Goal: Information Seeking & Learning: Check status

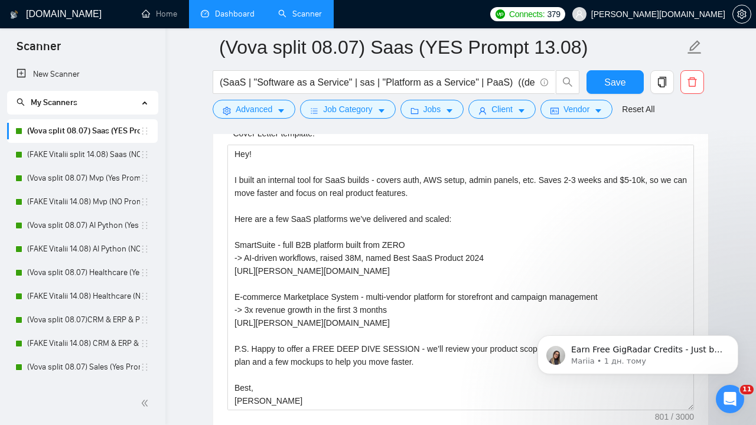
click at [233, 14] on link "Dashboard" at bounding box center [228, 14] width 54 height 10
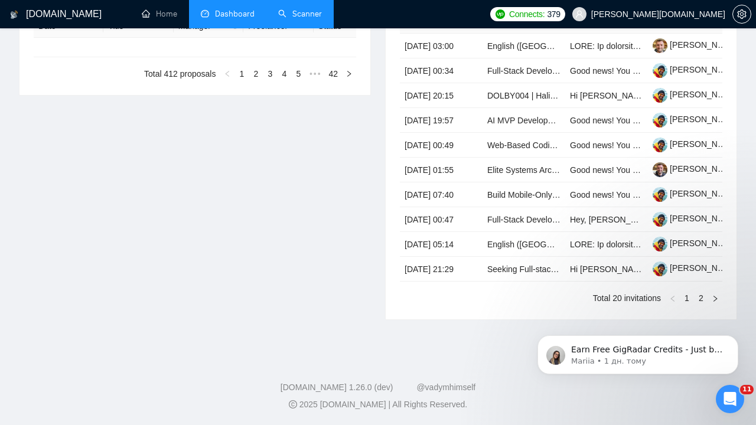
type input "2025-07-22"
type input "2025-08-21"
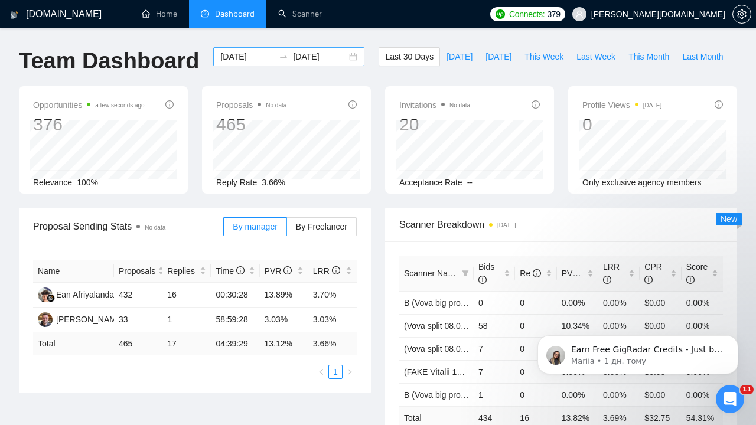
click at [246, 54] on input "2025-07-22" at bounding box center [247, 56] width 54 height 13
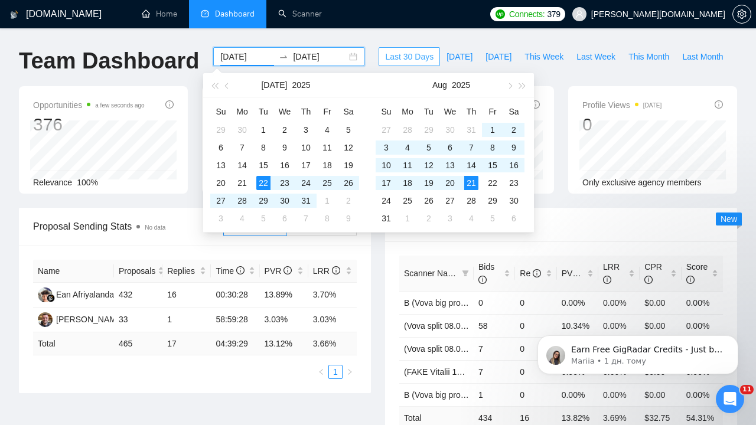
click at [418, 59] on span "Last 30 Days" at bounding box center [409, 56] width 48 height 13
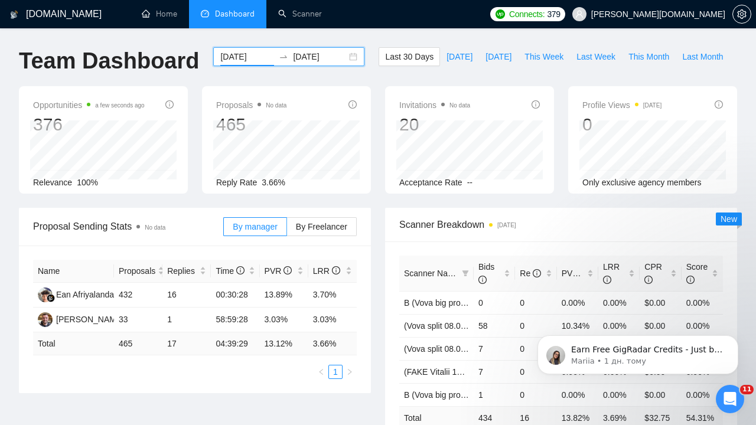
click at [246, 57] on input "2025-07-22" at bounding box center [247, 56] width 54 height 13
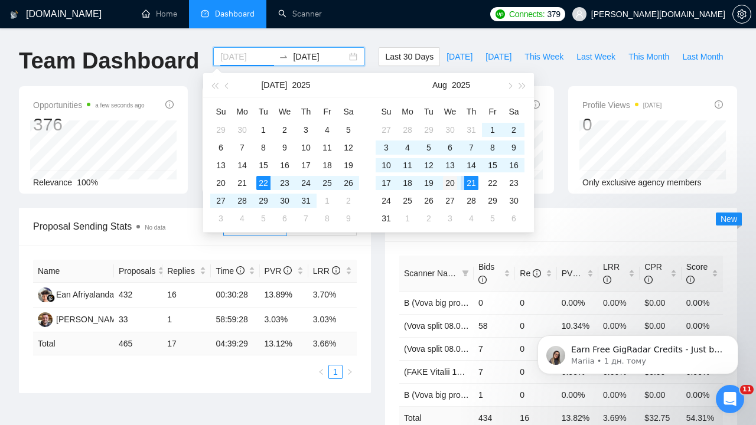
type input "[DATE]"
click at [454, 183] on div "20" at bounding box center [450, 183] width 14 height 14
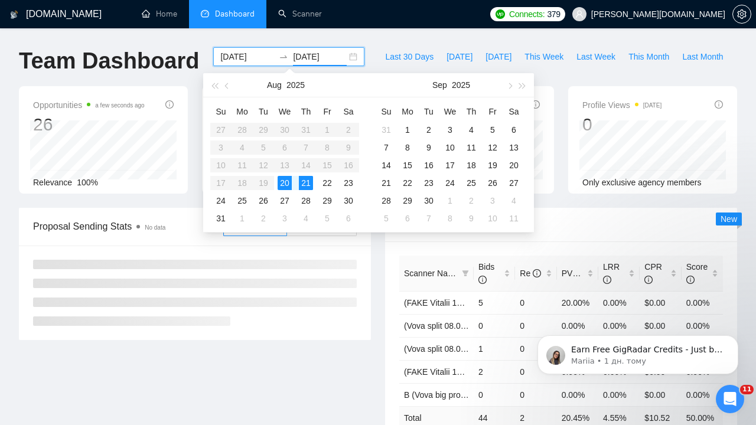
type input "[DATE]"
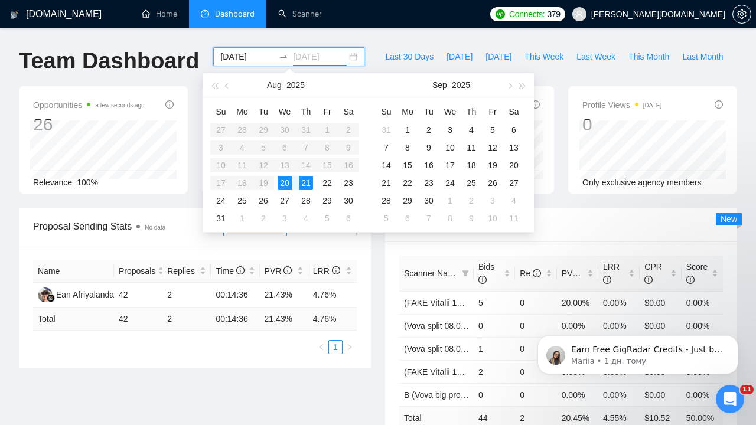
click at [283, 183] on div "20" at bounding box center [284, 183] width 14 height 14
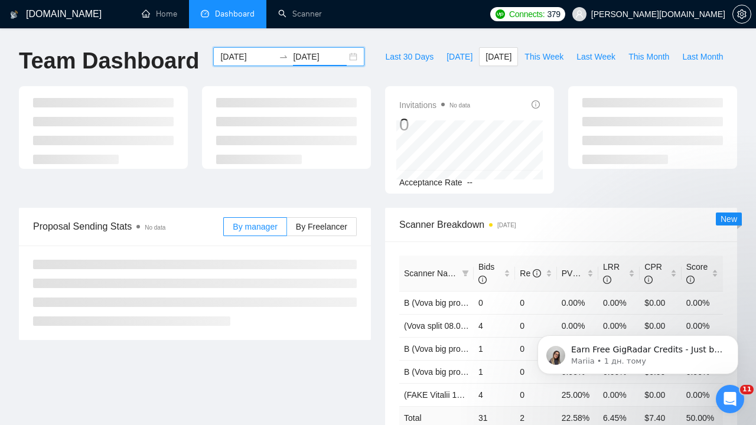
click at [238, 56] on input "[DATE]" at bounding box center [247, 56] width 54 height 13
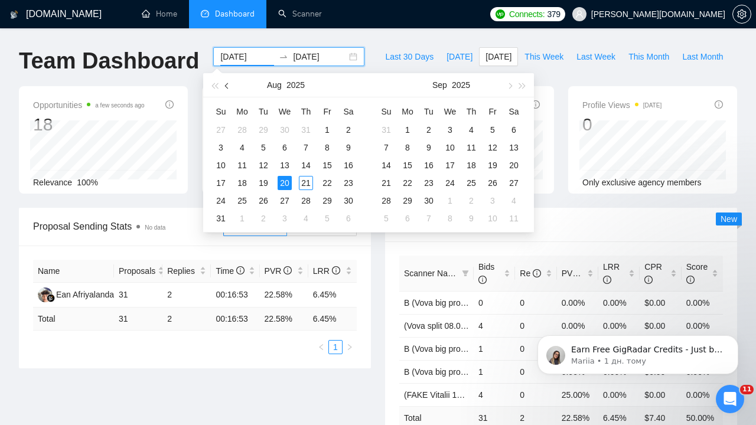
click at [225, 85] on button "button" at bounding box center [227, 85] width 13 height 24
type input "2025-05-20"
click at [264, 181] on div "20" at bounding box center [263, 183] width 14 height 14
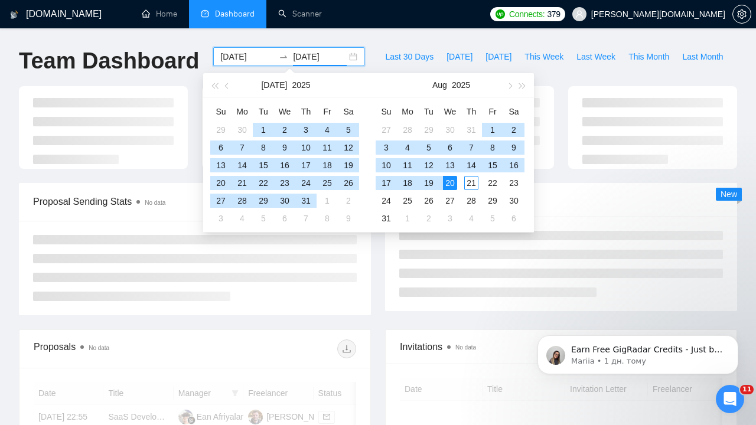
type input "[DATE]"
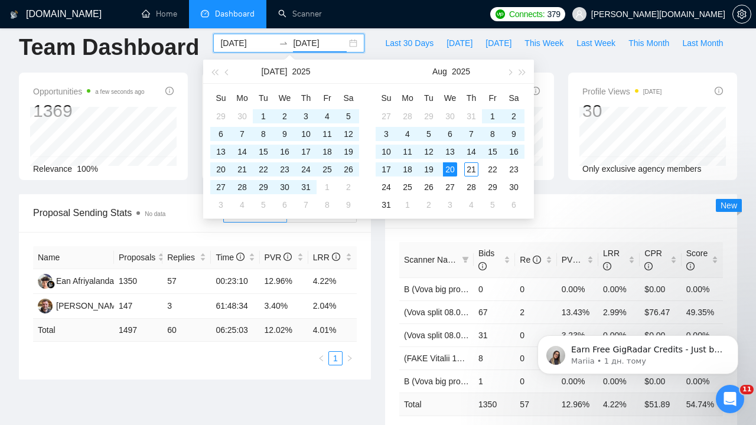
scroll to position [14, 0]
click at [377, 286] on div "Proposal Sending Stats No data By manager By Freelancer Name Proposals Replies …" at bounding box center [195, 286] width 366 height 185
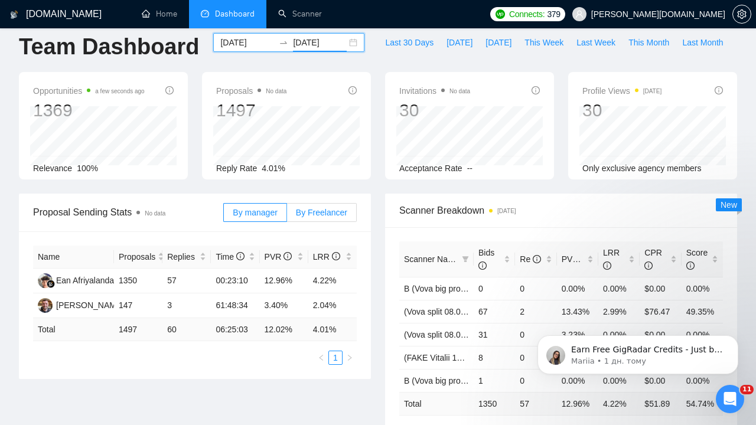
click at [317, 210] on span "By Freelancer" at bounding box center [321, 212] width 51 height 9
click at [287, 215] on input "By Freelancer" at bounding box center [287, 215] width 0 height 0
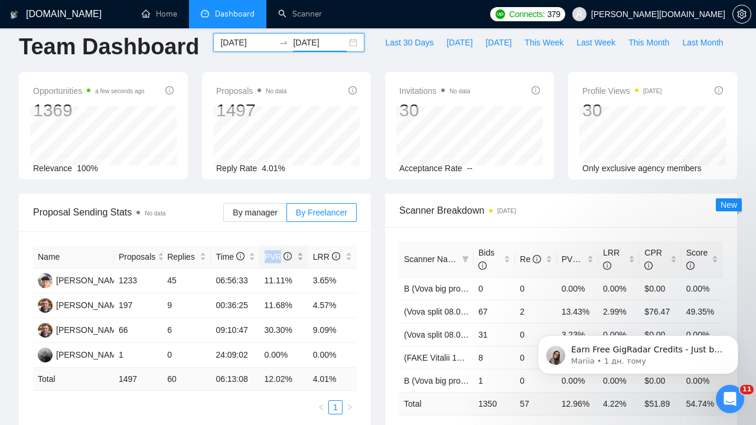
drag, startPoint x: 264, startPoint y: 255, endPoint x: 279, endPoint y: 259, distance: 15.2
click at [279, 259] on span "PVR" at bounding box center [278, 256] width 28 height 9
copy span "PVR"
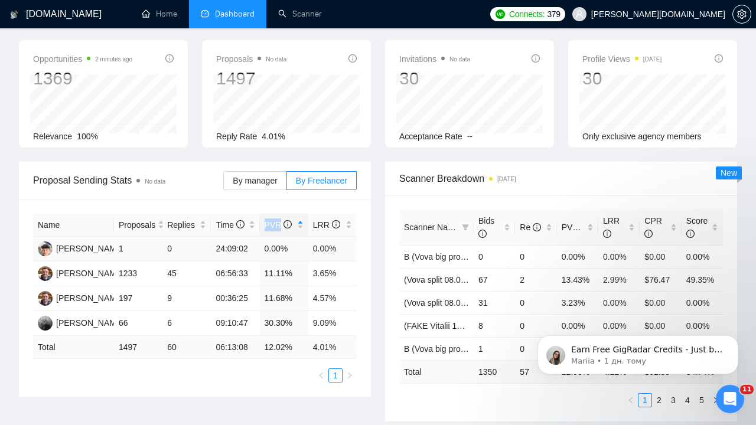
scroll to position [48, 0]
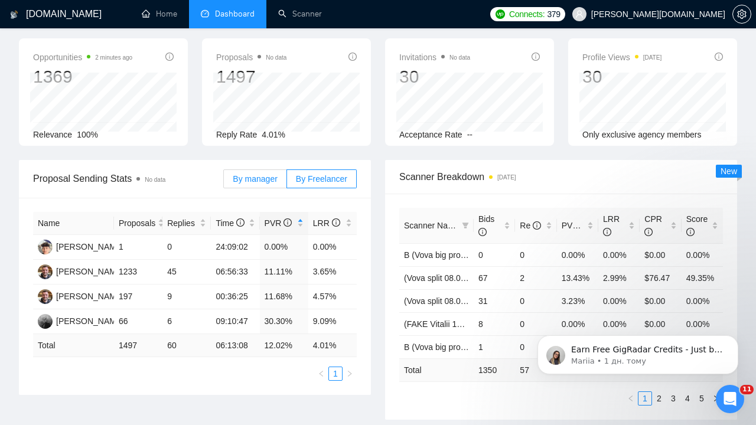
click at [264, 176] on span "By manager" at bounding box center [255, 178] width 44 height 9
click at [224, 182] on input "By manager" at bounding box center [224, 182] width 0 height 0
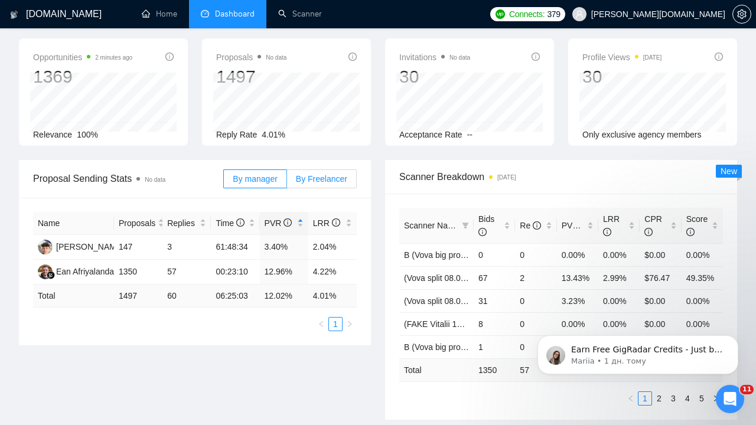
click at [330, 178] on span "By Freelancer" at bounding box center [321, 178] width 51 height 9
click at [287, 182] on input "By Freelancer" at bounding box center [287, 182] width 0 height 0
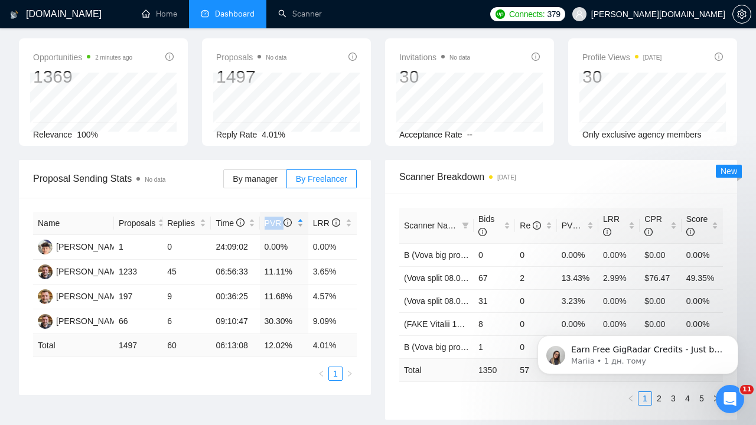
click at [265, 224] on div "PVR" at bounding box center [283, 223] width 39 height 13
copy span "PVR"
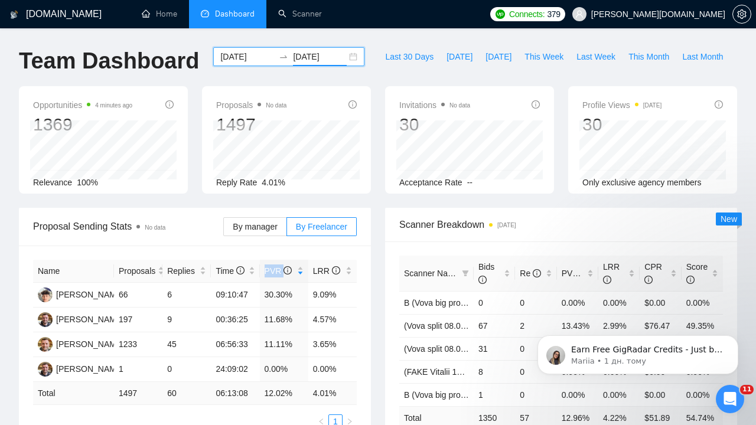
scroll to position [0, 0]
click at [234, 57] on input "2025-05-20" at bounding box center [247, 56] width 54 height 13
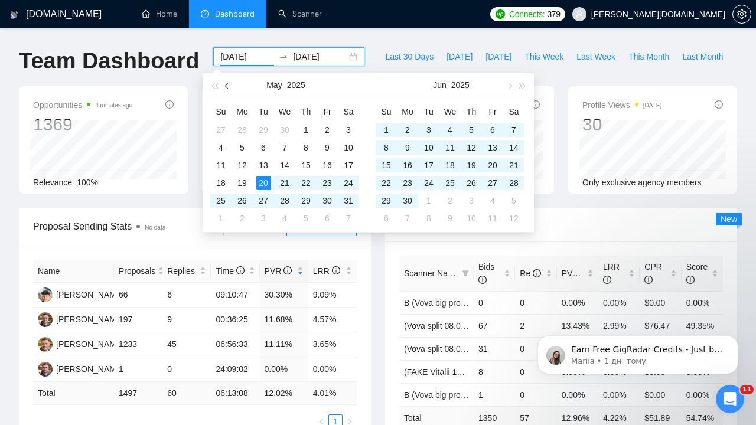
click at [225, 84] on button "button" at bounding box center [227, 85] width 13 height 24
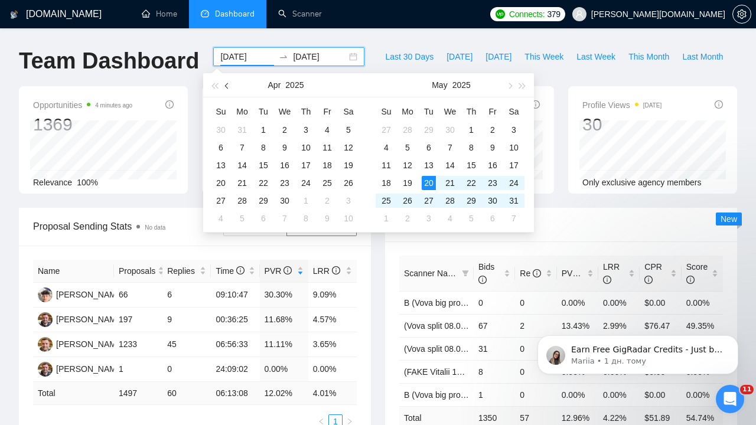
click at [225, 84] on button "button" at bounding box center [227, 85] width 13 height 24
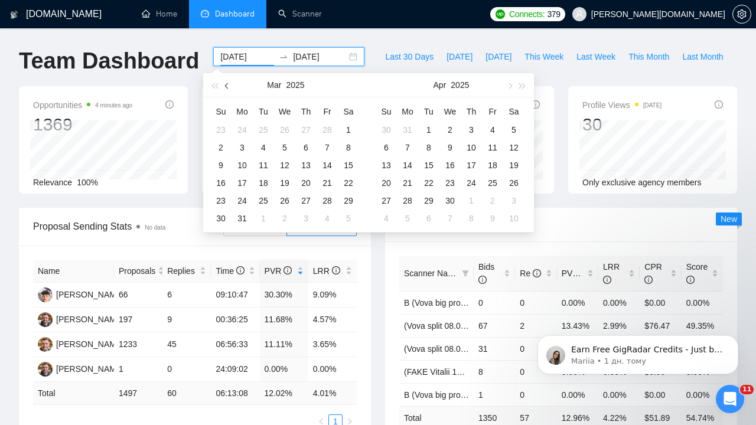
click at [225, 84] on button "button" at bounding box center [227, 85] width 13 height 24
type input "[DATE]"
click at [283, 129] on div "1" at bounding box center [284, 130] width 14 height 14
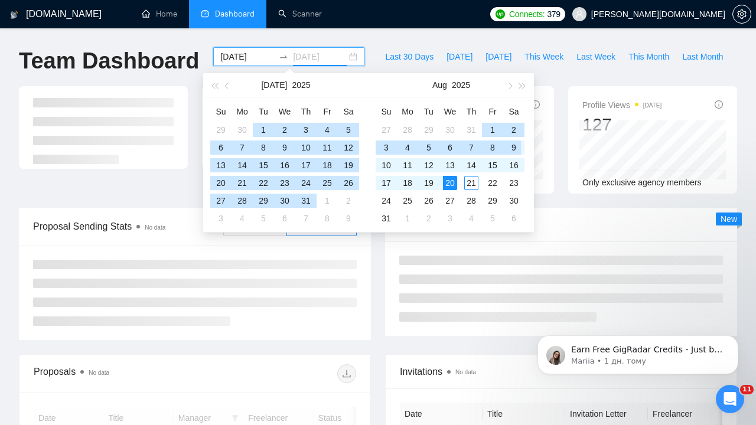
type input "[DATE]"
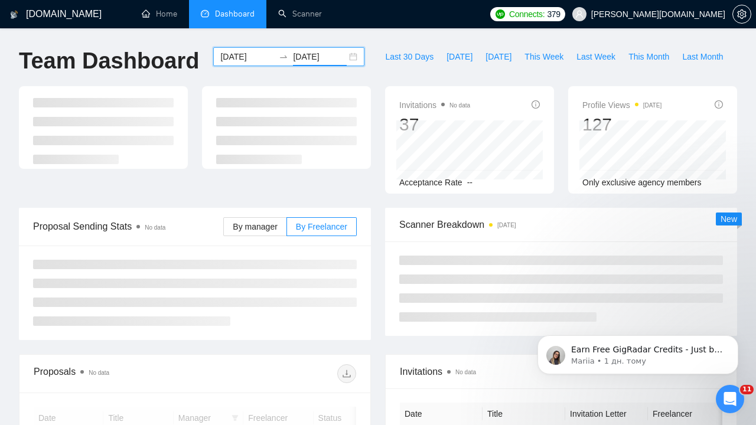
click at [372, 263] on div "Proposal Sending Stats No data By manager By Freelancer" at bounding box center [195, 274] width 366 height 132
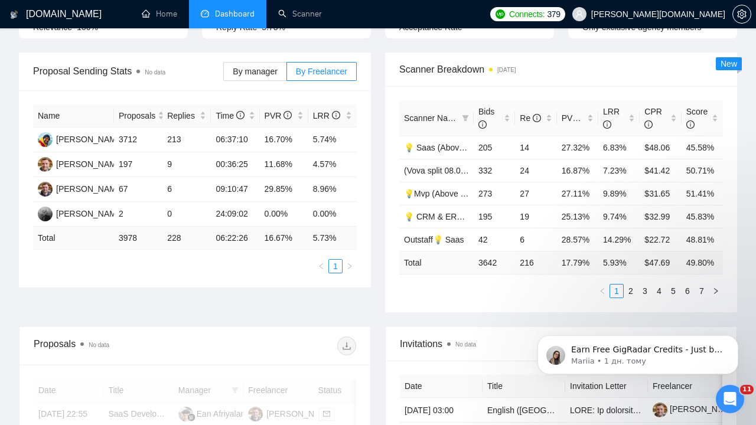
scroll to position [154, 0]
